Goal: Task Accomplishment & Management: Use online tool/utility

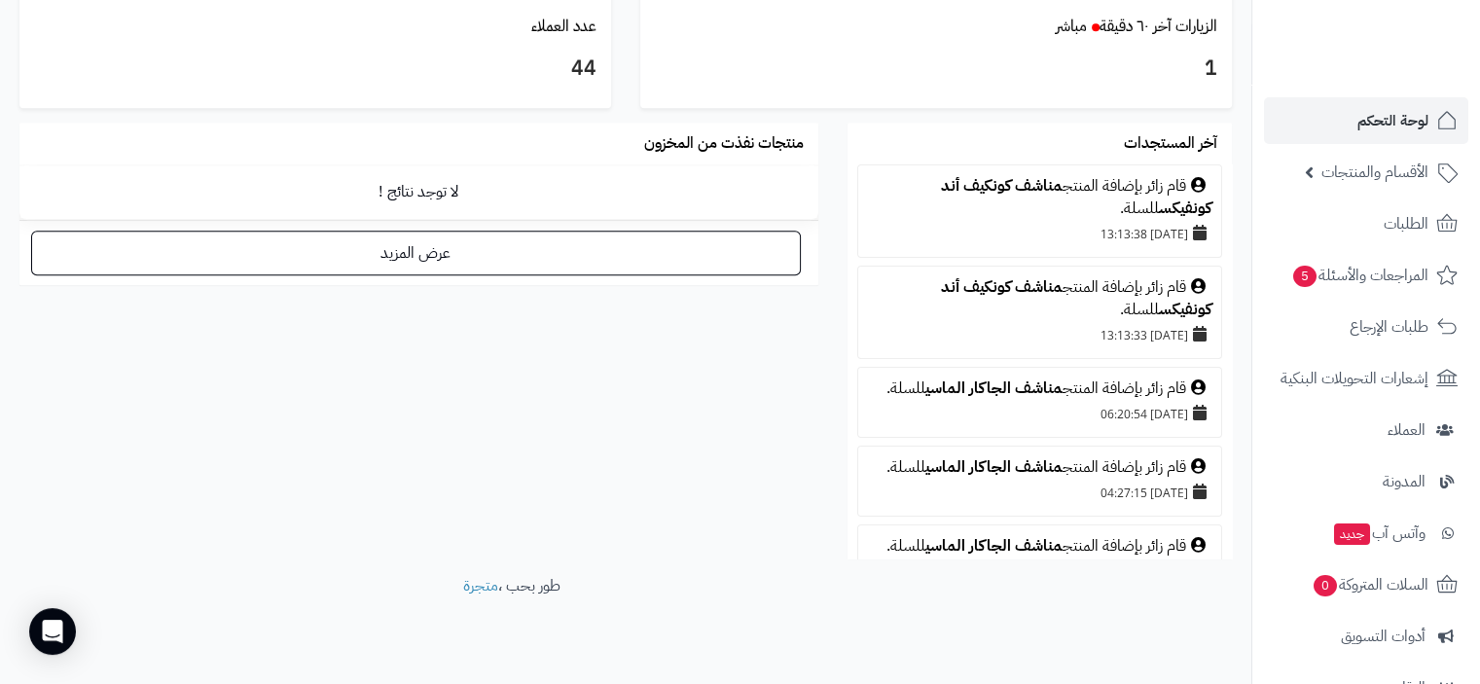
scroll to position [257, 0]
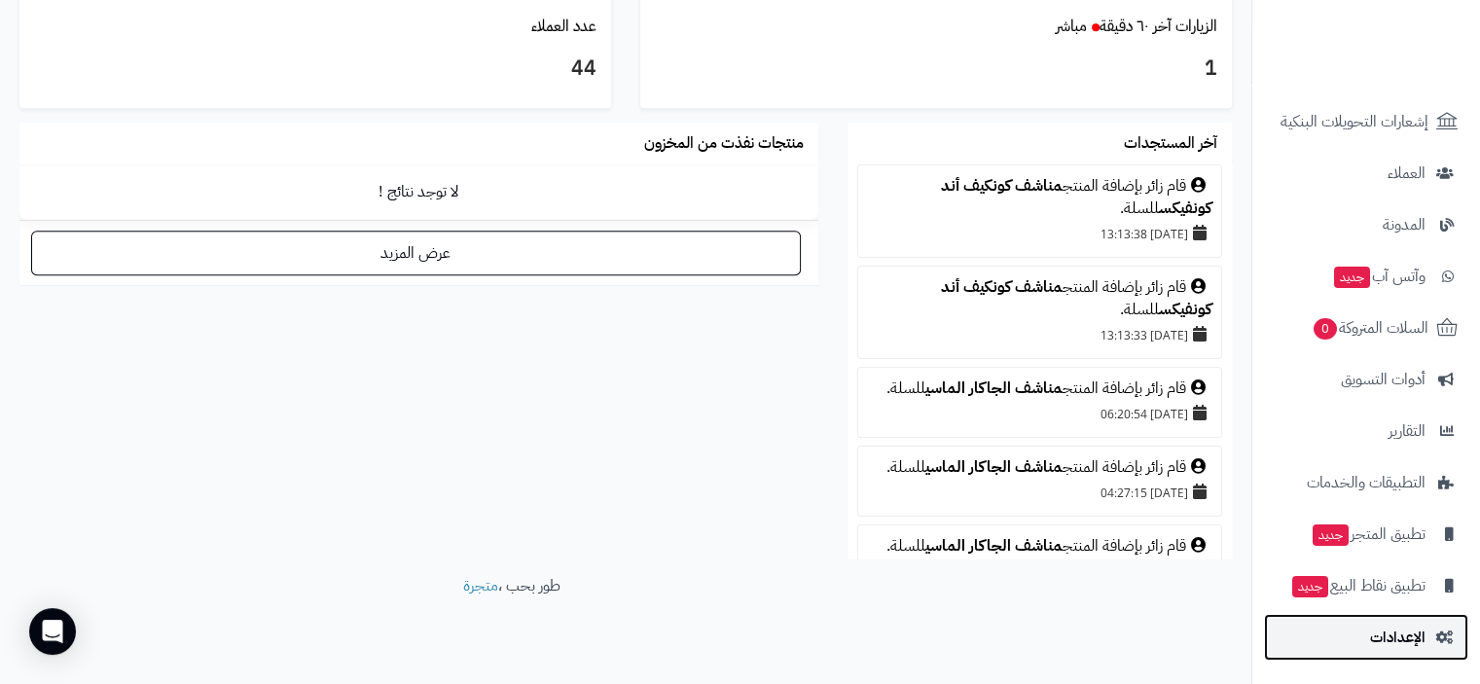
click at [1404, 643] on span "الإعدادات" at bounding box center [1397, 637] width 55 height 27
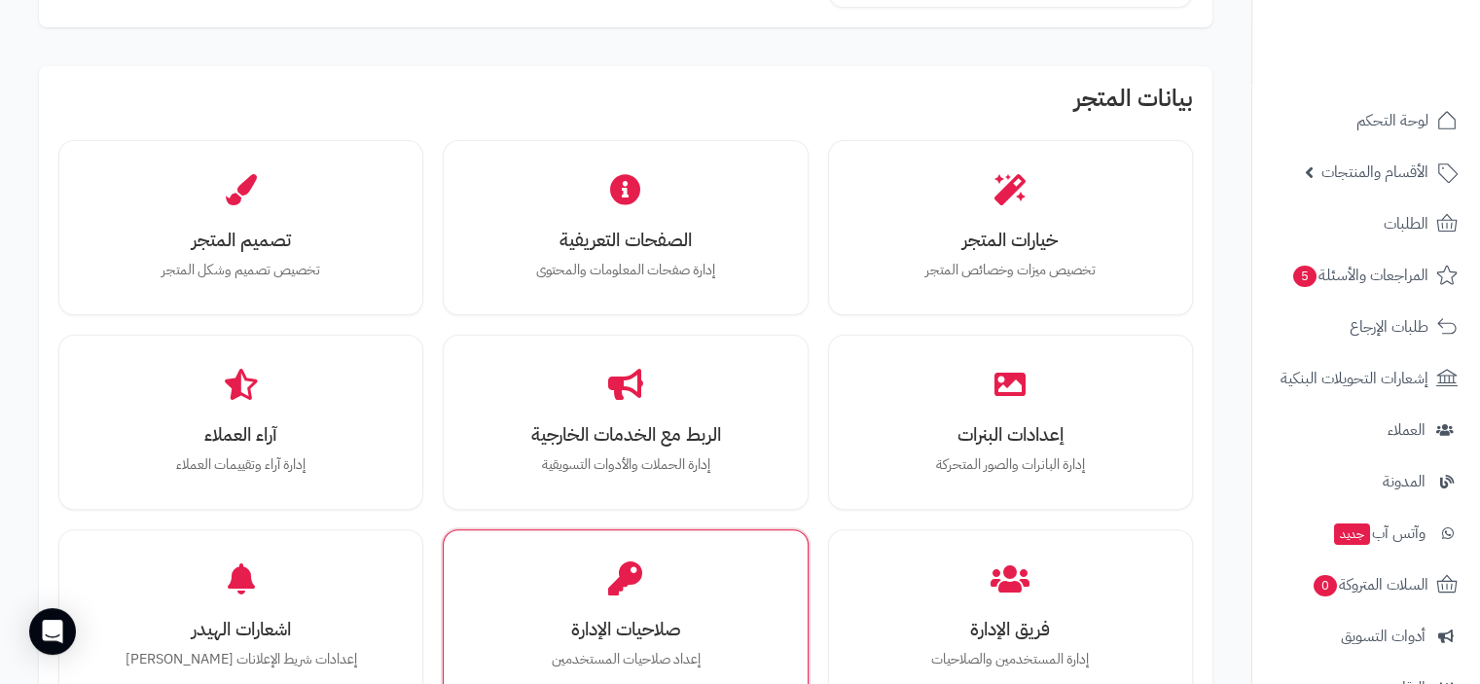
scroll to position [681, 0]
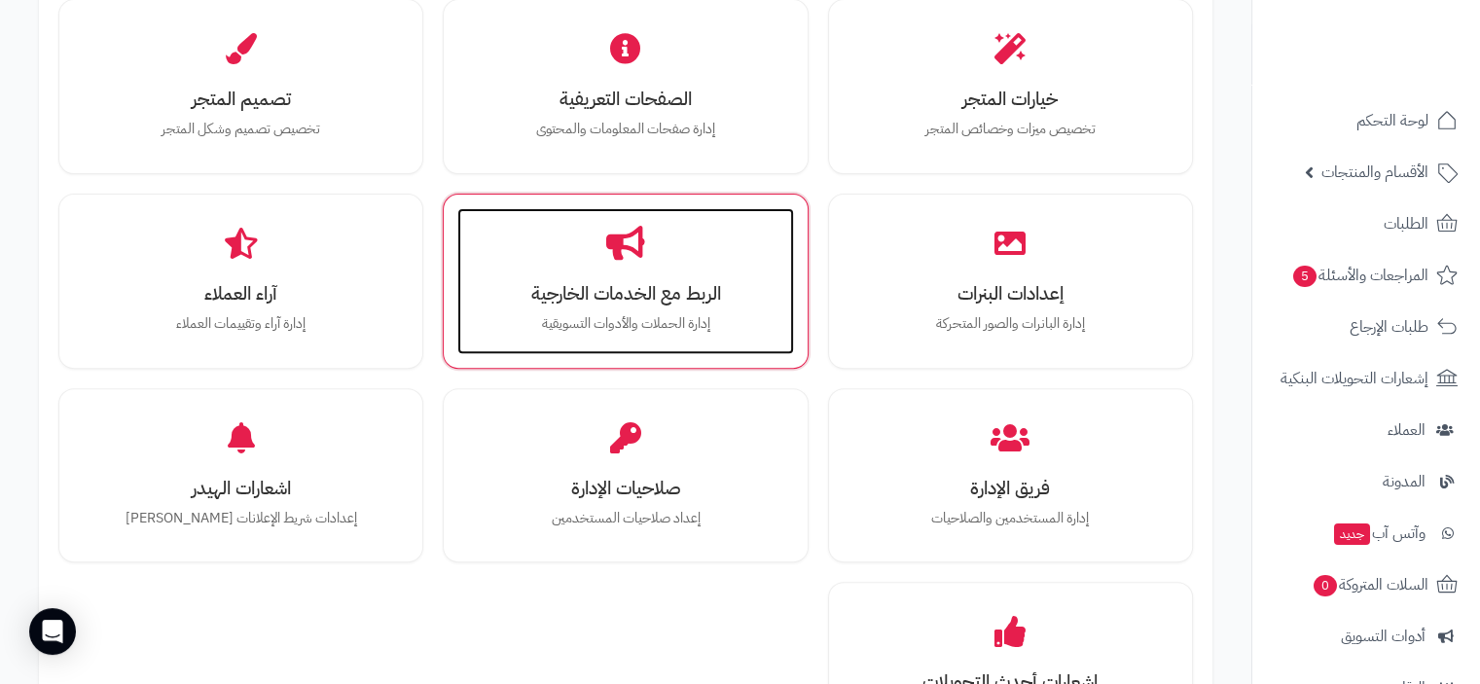
click at [649, 291] on h3 "الربط مع الخدمات الخارجية" at bounding box center [625, 293] width 297 height 20
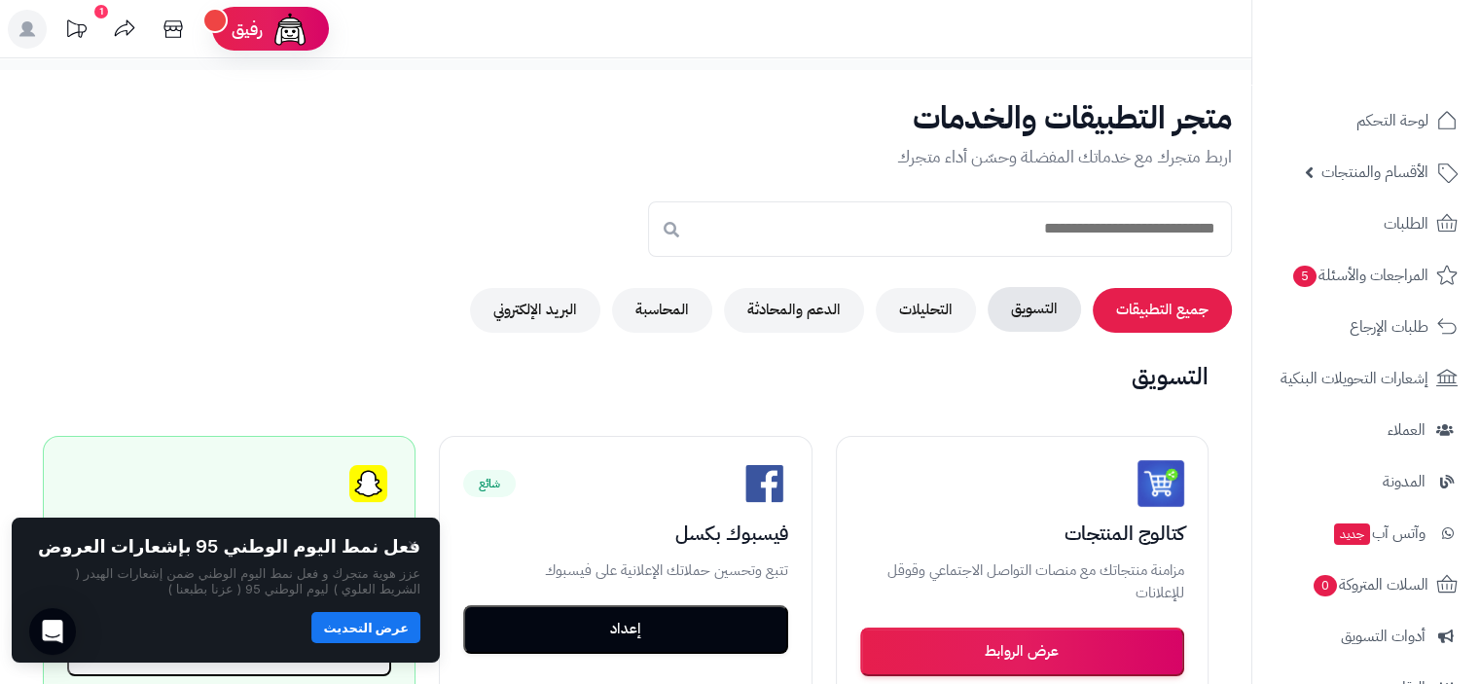
click at [1029, 308] on button "التسويق" at bounding box center [1034, 309] width 93 height 45
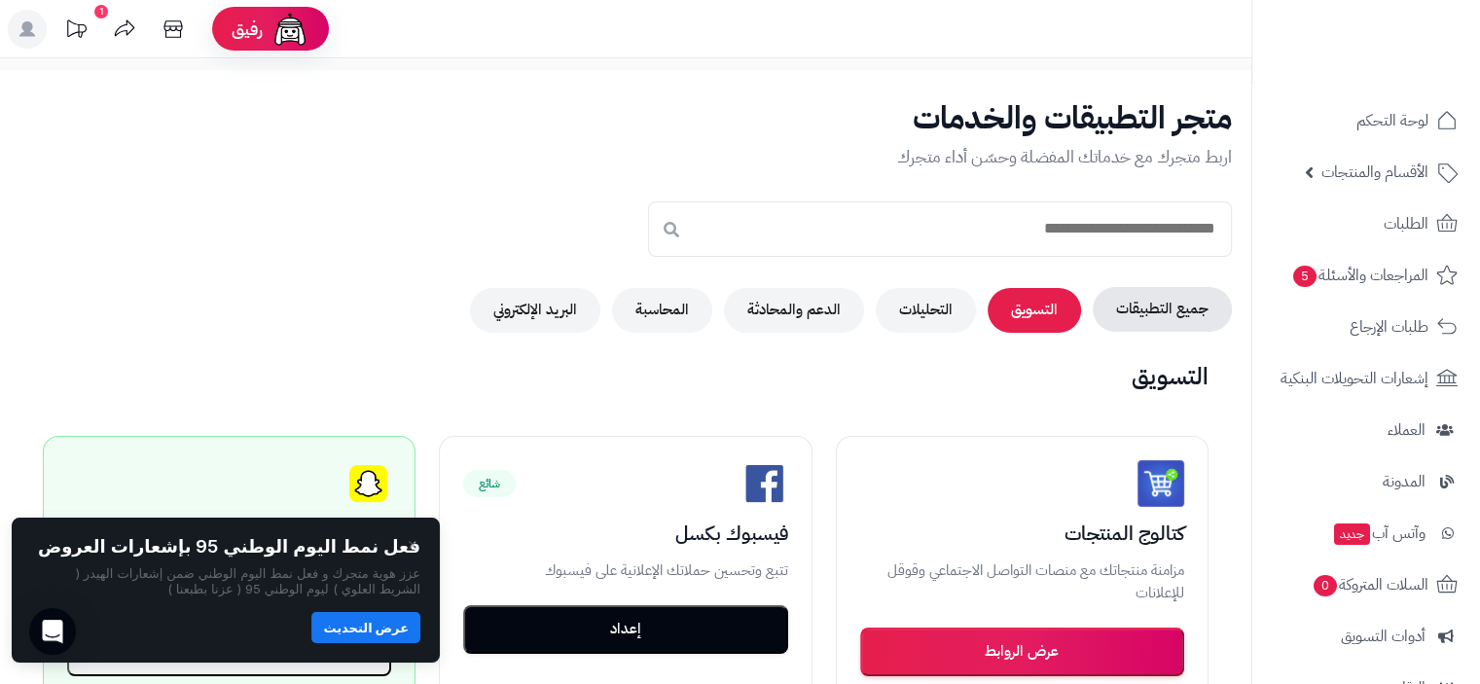
click at [1183, 306] on button "جميع التطبيقات" at bounding box center [1162, 309] width 139 height 45
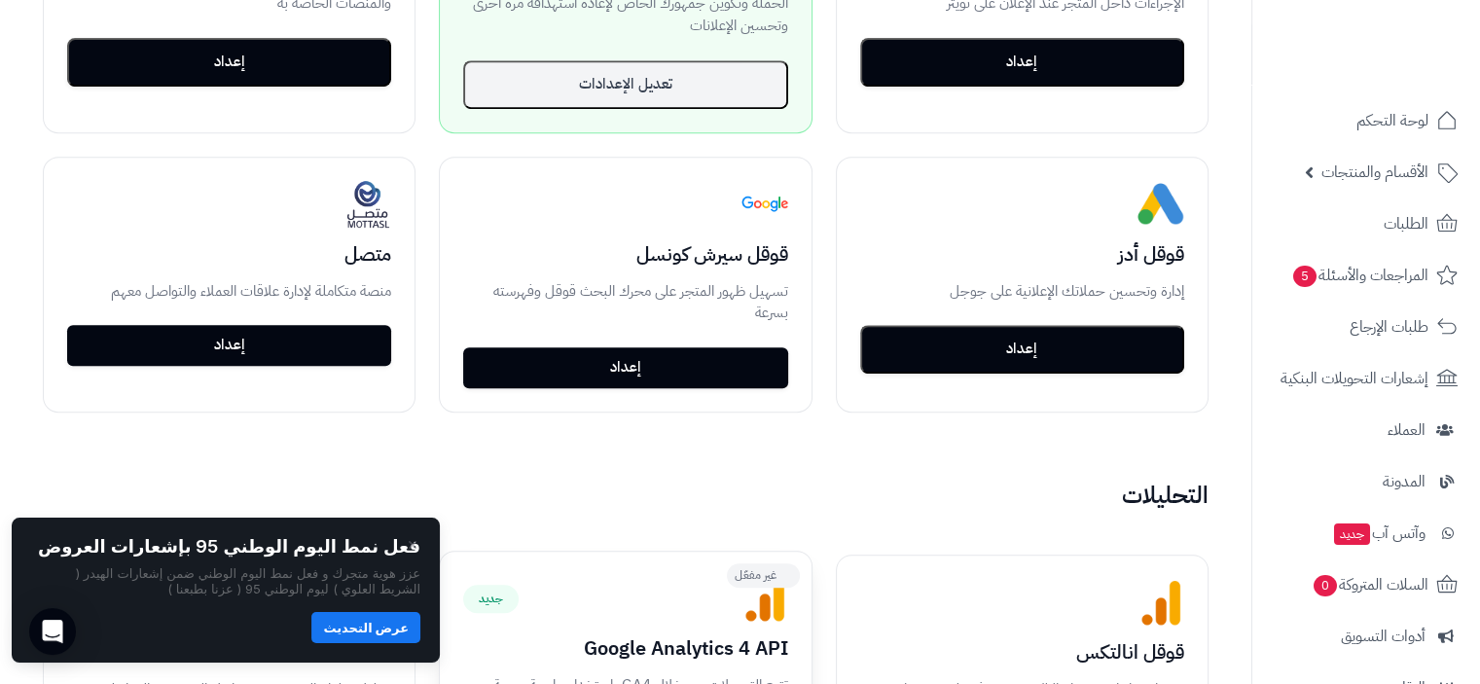
scroll to position [876, 0]
